Goal: Task Accomplishment & Management: Manage account settings

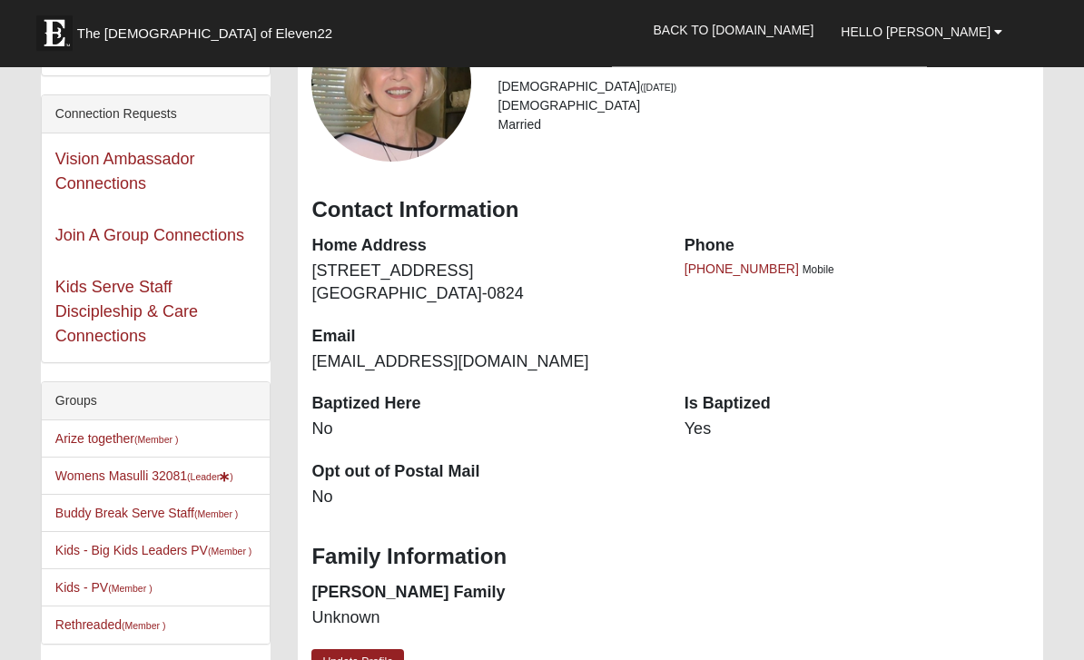
scroll to position [91, 0]
click at [185, 478] on link "Womens Masulli 32081 (Leader )" at bounding box center [144, 475] width 178 height 15
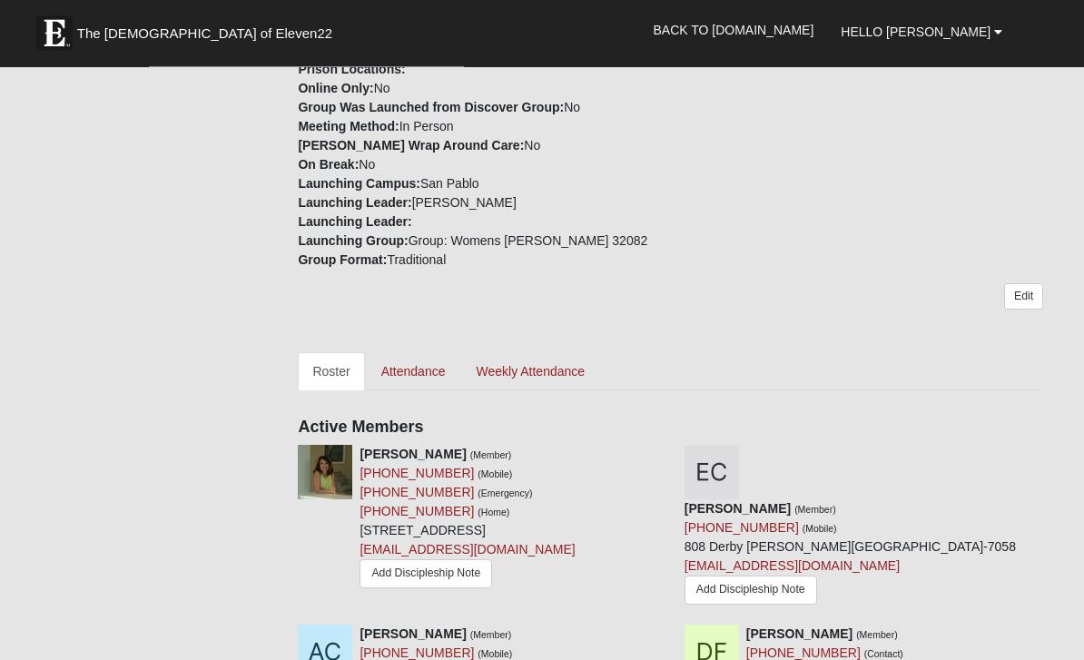
scroll to position [507, 0]
click at [434, 379] on link "Attendance" at bounding box center [413, 371] width 93 height 38
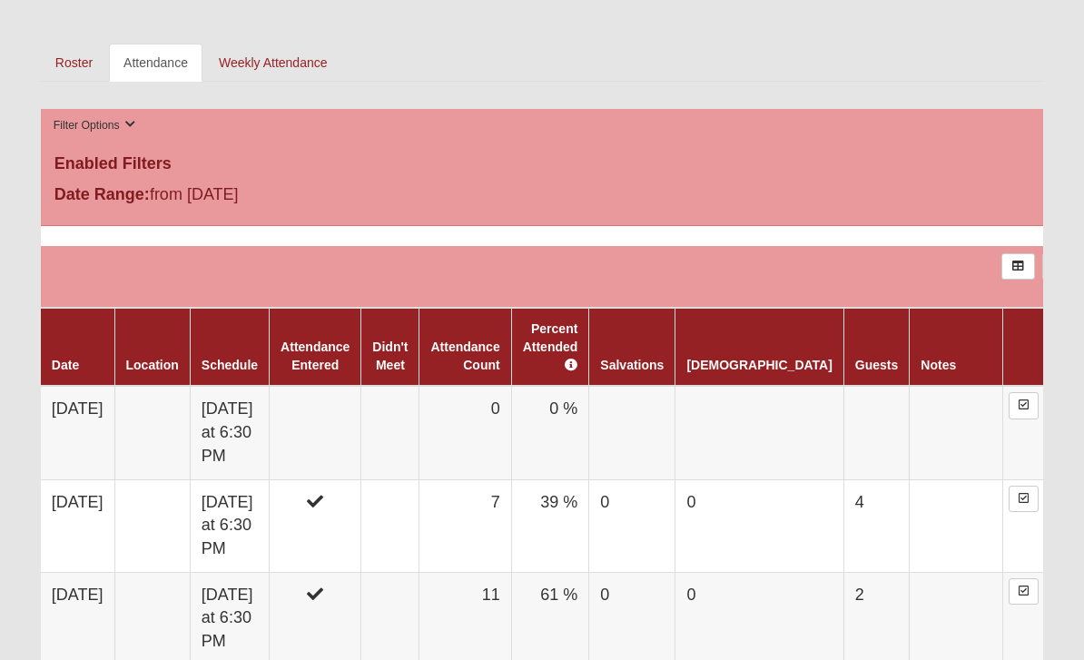
scroll to position [817, 0]
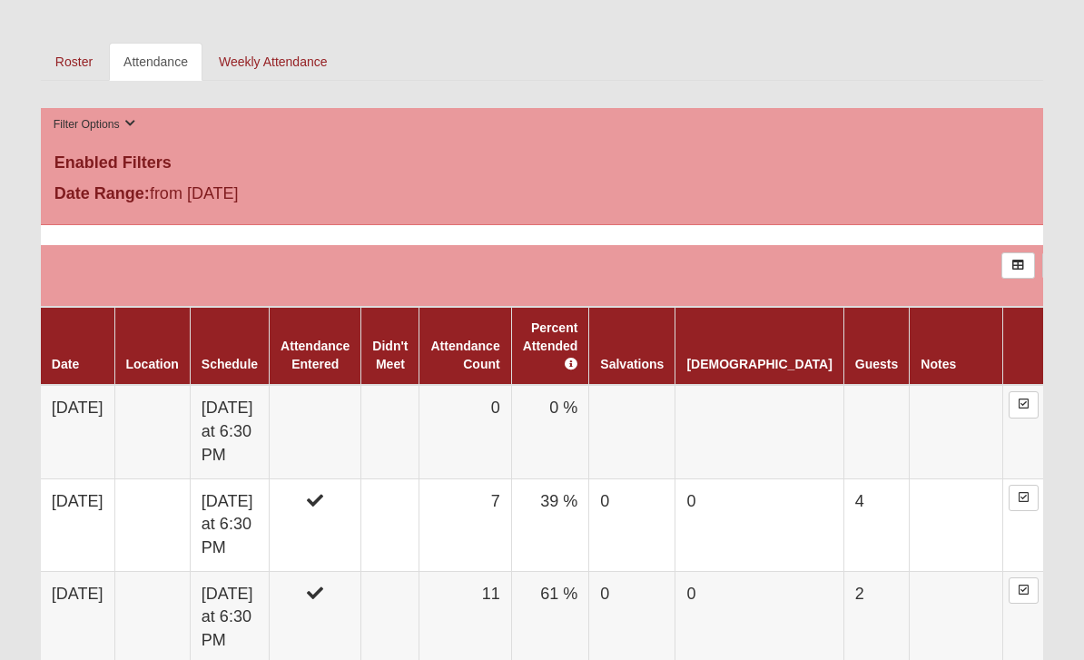
click at [589, 441] on td "0 %" at bounding box center [550, 432] width 78 height 93
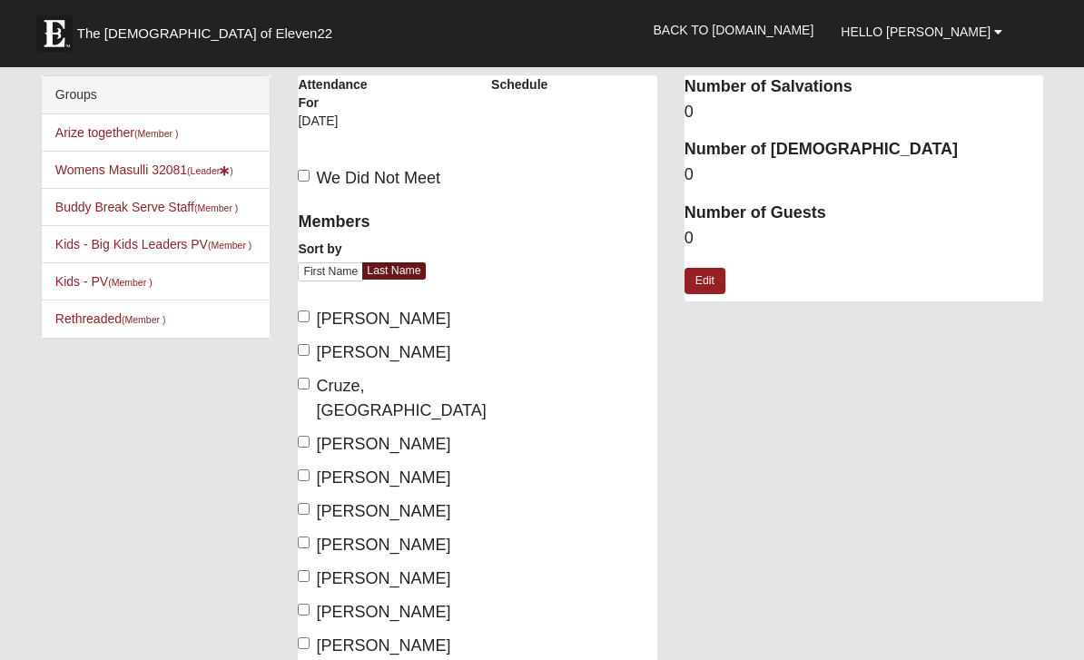
click at [701, 275] on link "Edit" at bounding box center [704, 281] width 41 height 26
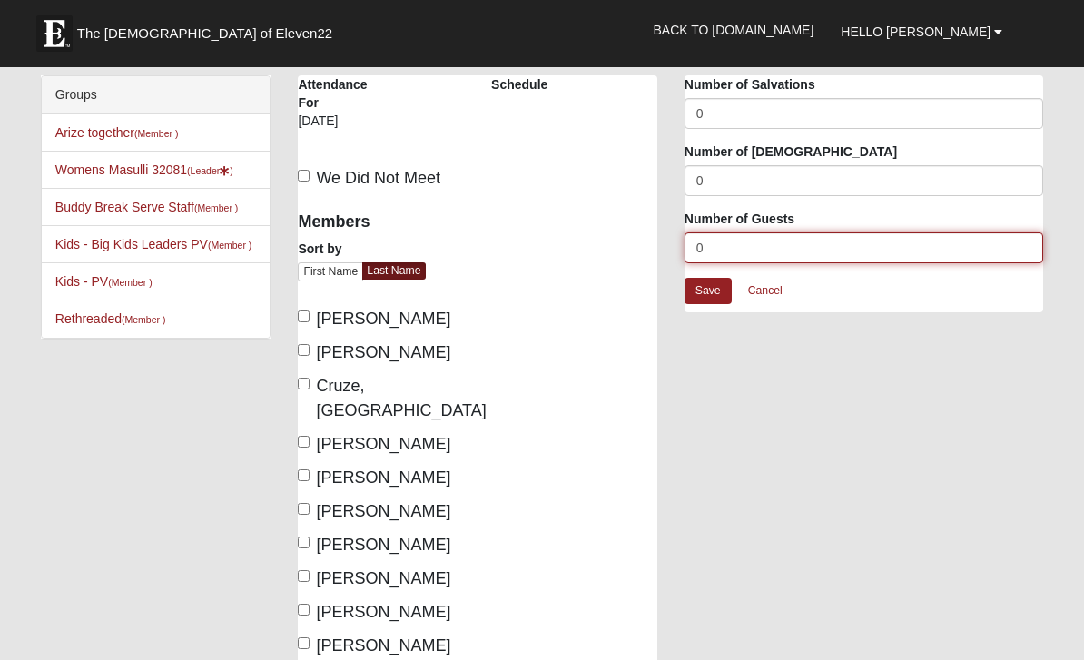
click at [719, 242] on input "0" at bounding box center [863, 247] width 359 height 31
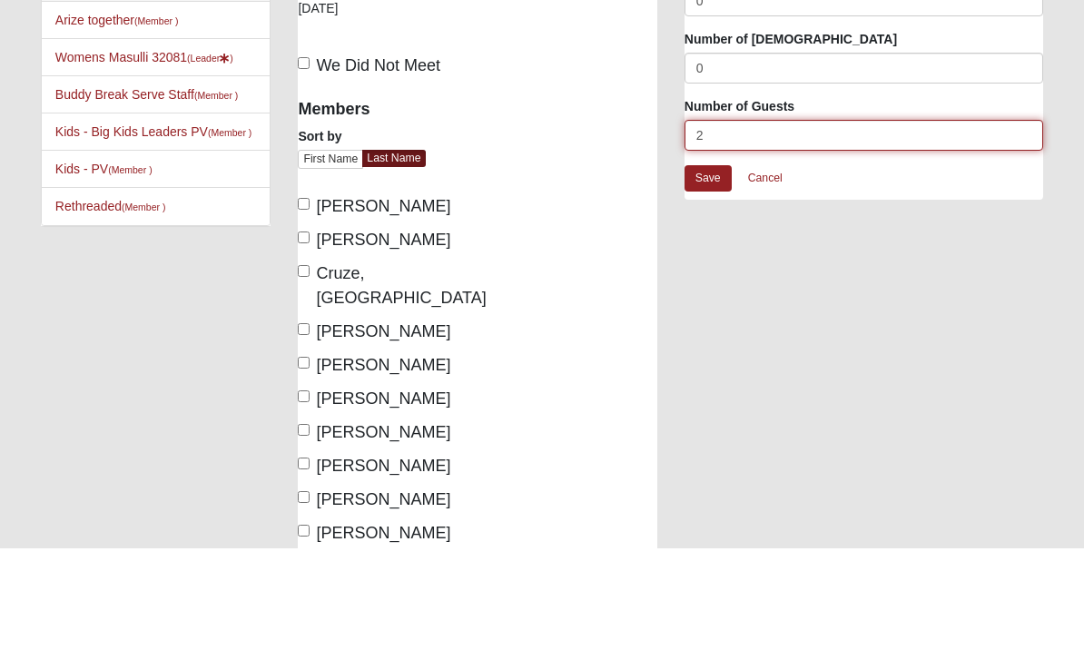
type input "2"
click at [710, 278] on link "Save" at bounding box center [707, 291] width 47 height 26
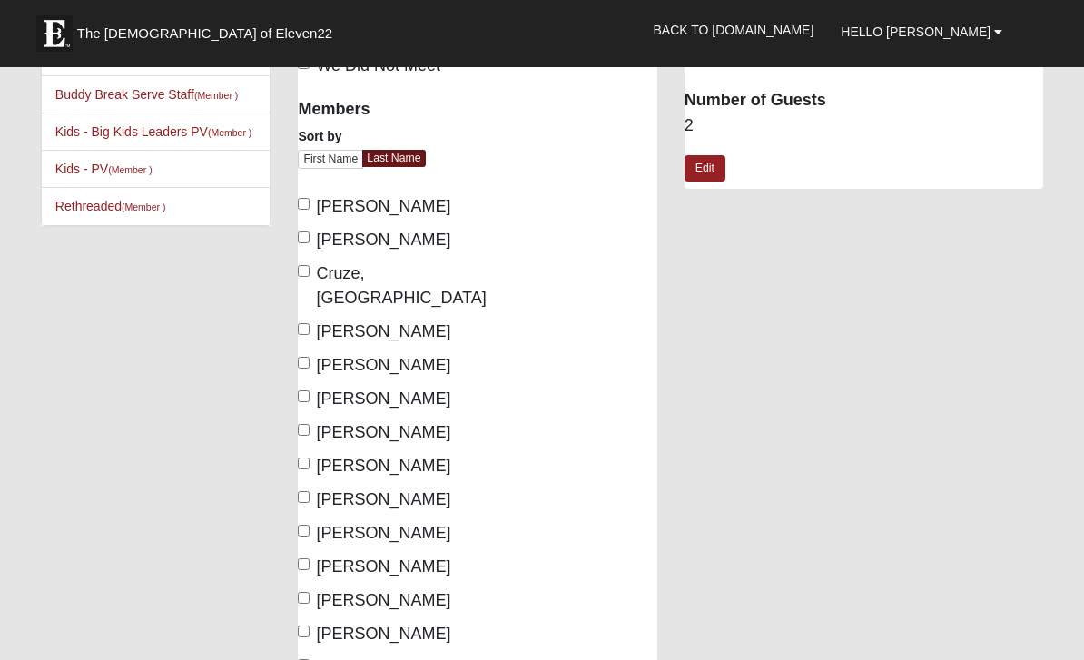
click at [310, 238] on input "Cassara, Elyse" at bounding box center [304, 237] width 12 height 12
checkbox input "true"
click at [310, 424] on input "Manning, Laura" at bounding box center [304, 430] width 12 height 12
checkbox input "true"
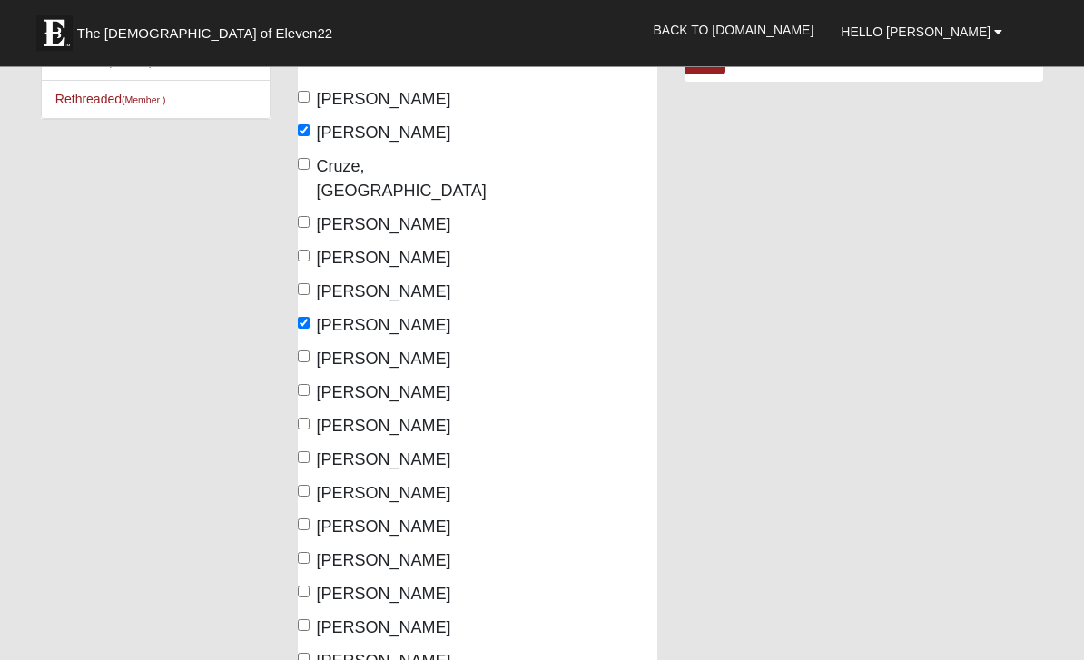
scroll to position [220, 0]
click at [310, 518] on input "Peda, Tanya" at bounding box center [304, 524] width 12 height 12
checkbox input "true"
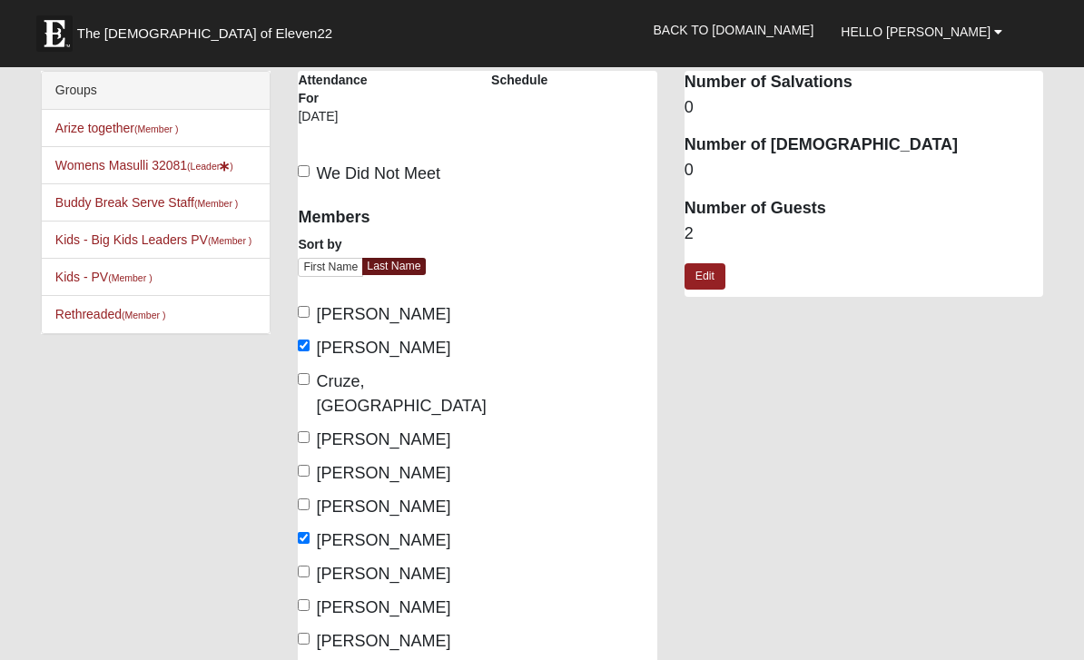
scroll to position [0, 0]
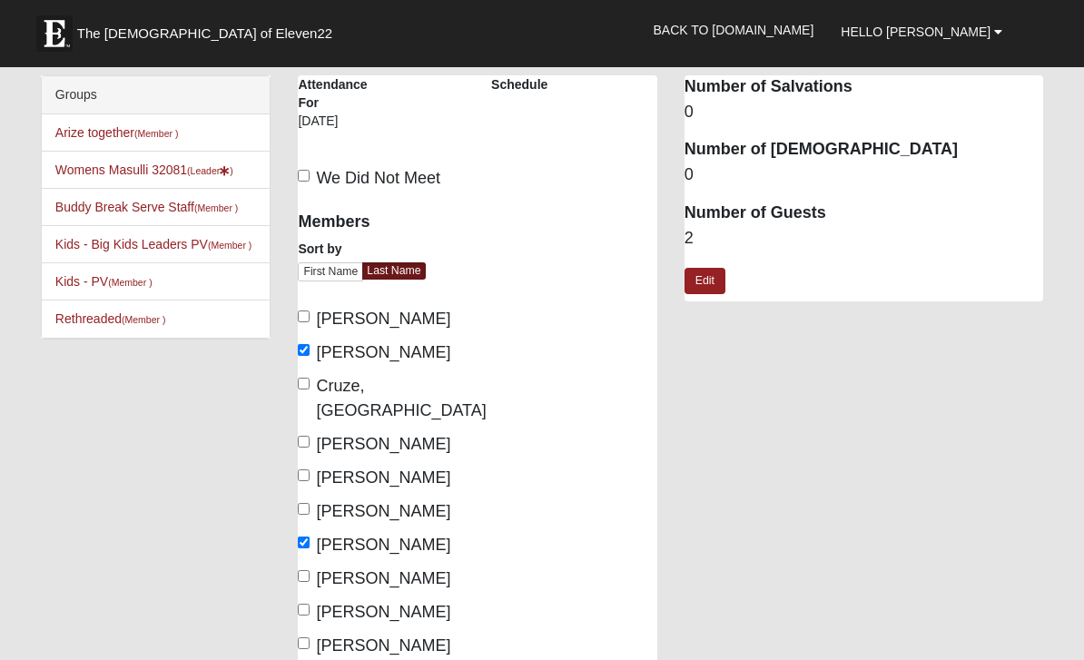
click at [308, 436] on input "Fuentes, Damaris" at bounding box center [304, 442] width 12 height 12
checkbox input "true"
click at [318, 466] on label "Gilbert, Mary" at bounding box center [374, 478] width 152 height 25
click at [310, 469] on input "Gilbert, Mary" at bounding box center [304, 475] width 12 height 12
checkbox input "true"
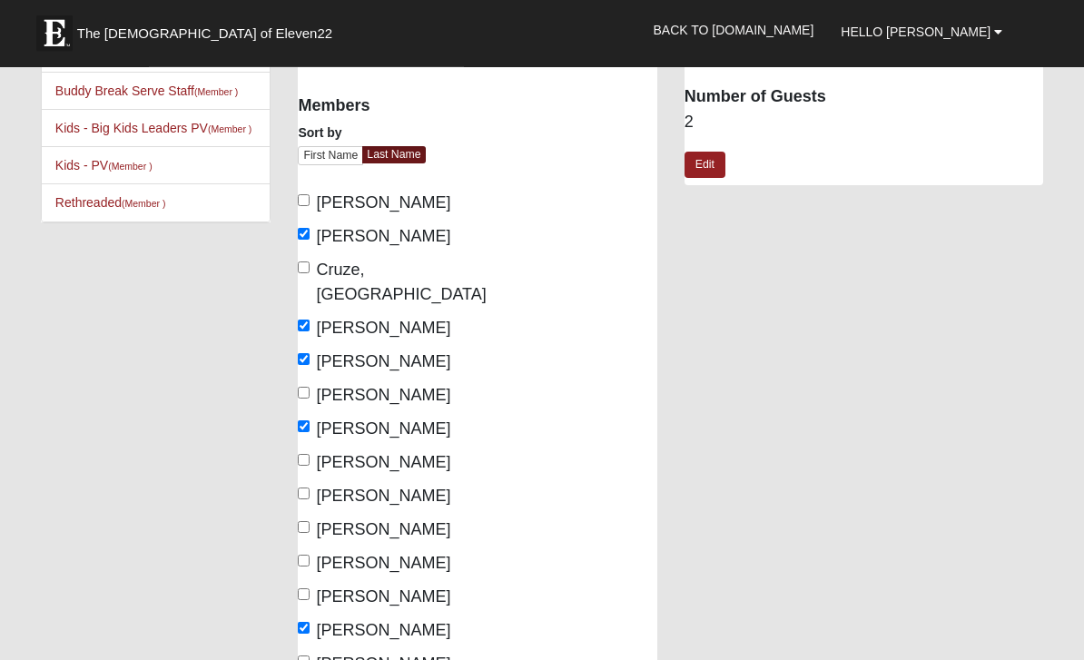
scroll to position [116, 0]
click at [304, 521] on input "McCauley, Christine" at bounding box center [304, 527] width 12 height 12
checkbox input "true"
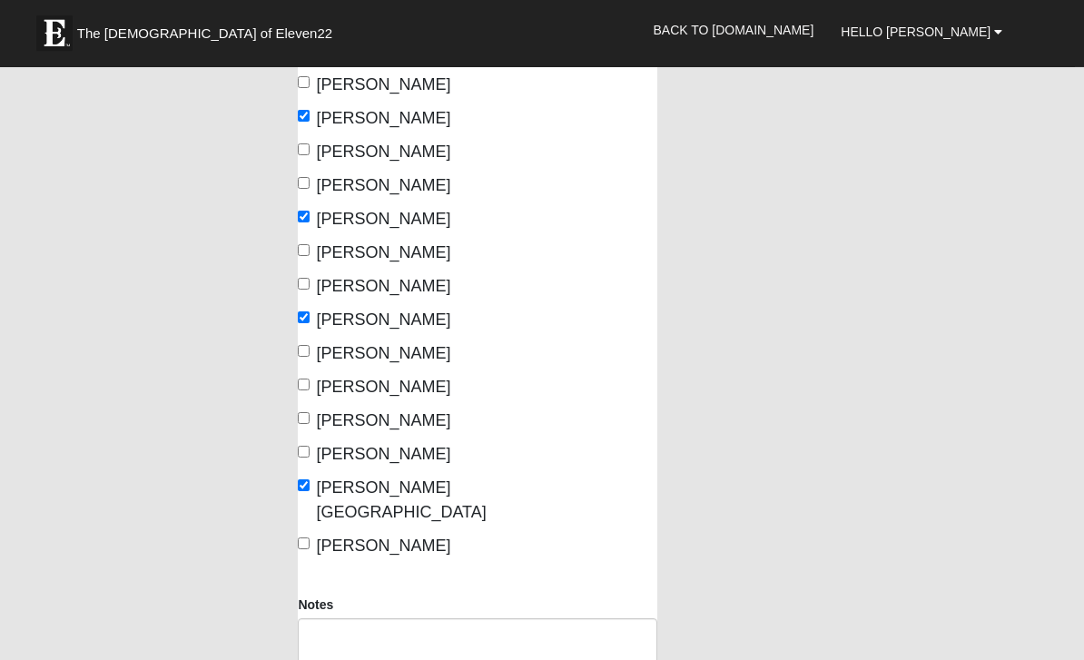
scroll to position [427, 0]
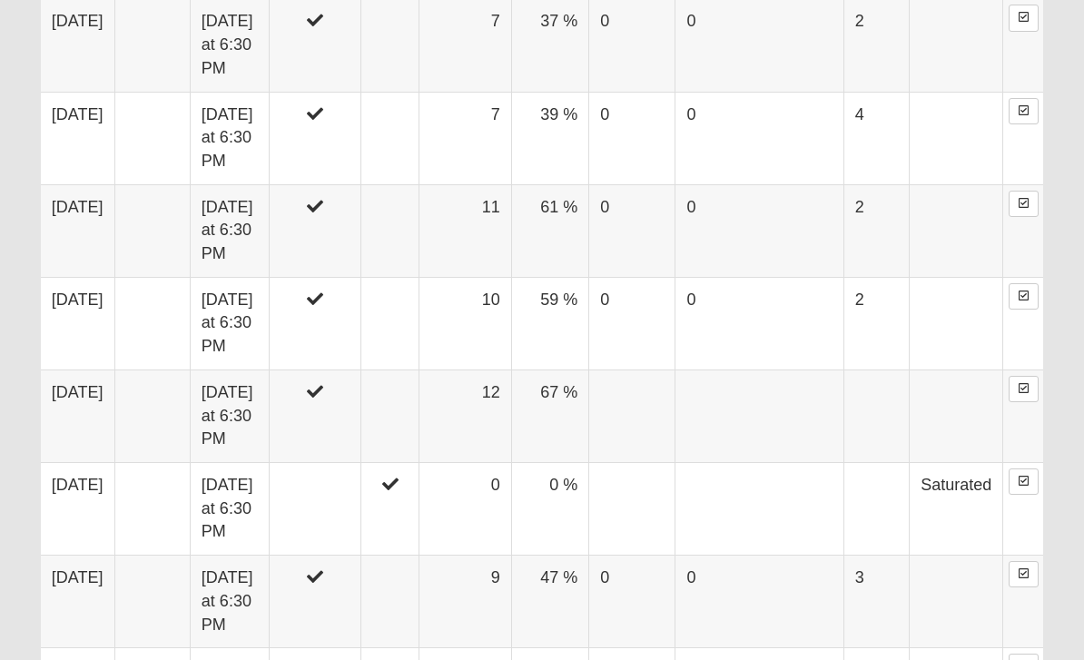
scroll to position [1205, 0]
